Goal: Find specific page/section: Find specific page/section

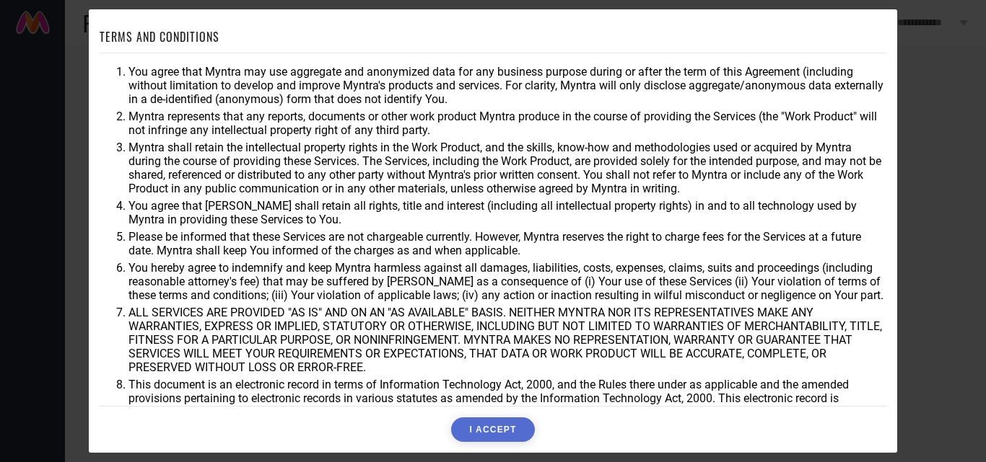
click at [913, 229] on div "TERMS AND CONDITIONS You agree that Myntra may use aggregate and anonymized dat…" at bounding box center [493, 231] width 986 height 462
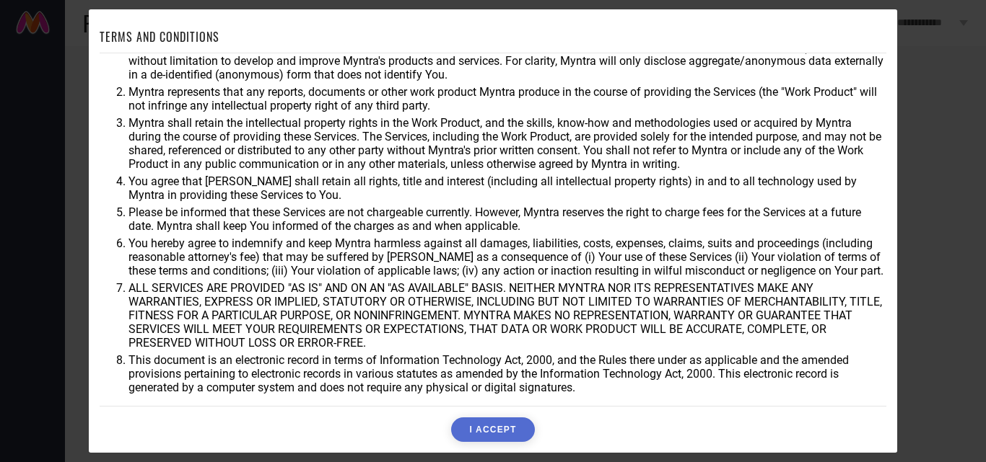
click at [499, 436] on button "I ACCEPT" at bounding box center [492, 430] width 83 height 25
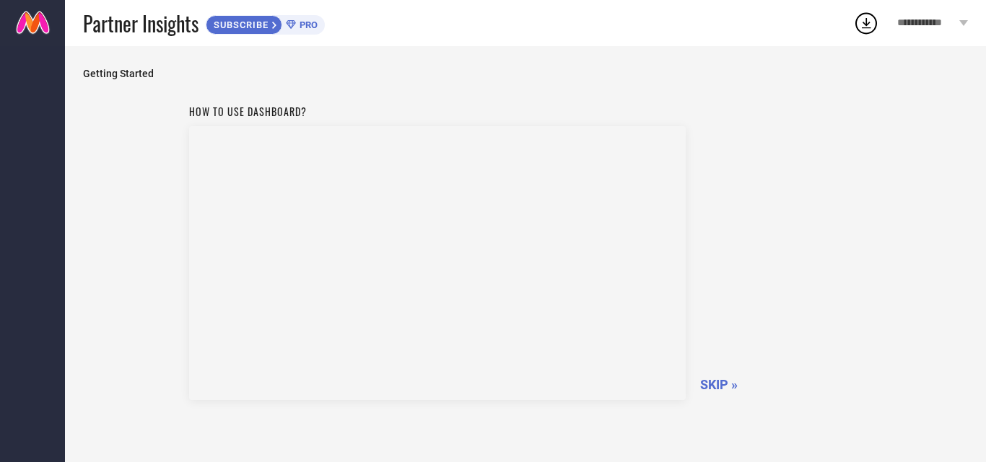
click at [722, 385] on span "SKIP »" at bounding box center [719, 384] width 38 height 15
